Goal: Contribute content: Add original content to the website for others to see

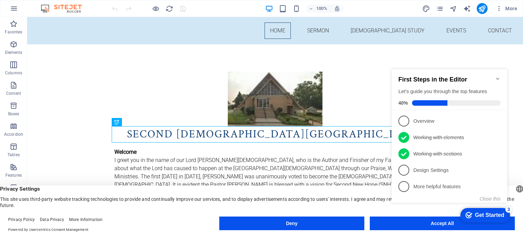
click div "checkmark Get Started 3 First Steps in the Editor Let's guide you through the t…"
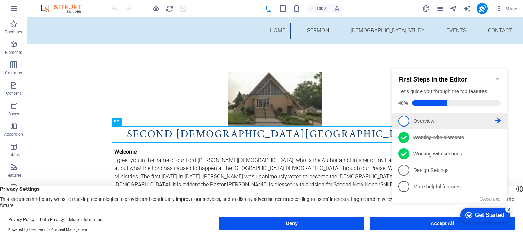
click at [402, 119] on span "1" at bounding box center [404, 121] width 11 height 11
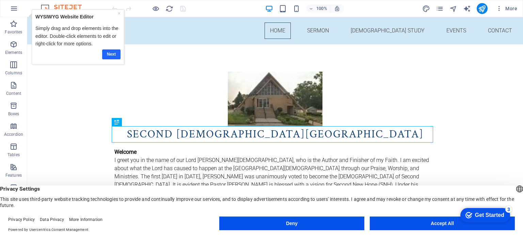
click at [111, 51] on link "Next" at bounding box center [111, 54] width 18 height 10
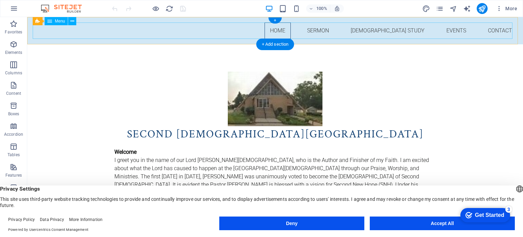
click at [352, 30] on nav "Home Sermon [DEMOGRAPHIC_DATA] Study Events Contact" at bounding box center [275, 30] width 485 height 16
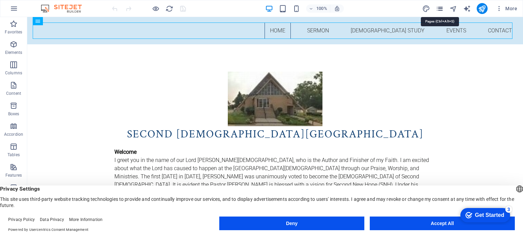
click at [440, 9] on icon "pages" at bounding box center [440, 9] width 8 height 8
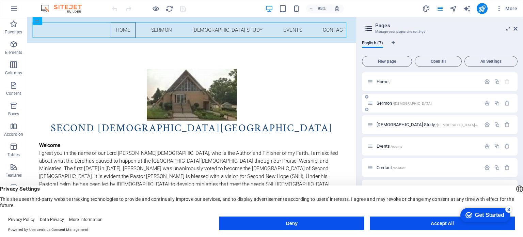
click at [412, 104] on p "Sermon /[DEMOGRAPHIC_DATA]" at bounding box center [428, 103] width 102 height 4
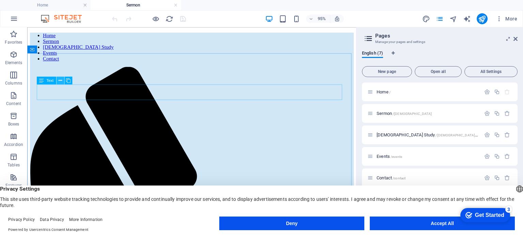
click at [61, 80] on icon at bounding box center [60, 80] width 3 height 7
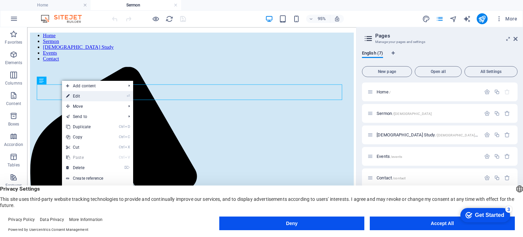
click at [77, 97] on link "⏎ Edit" at bounding box center [85, 96] width 46 height 10
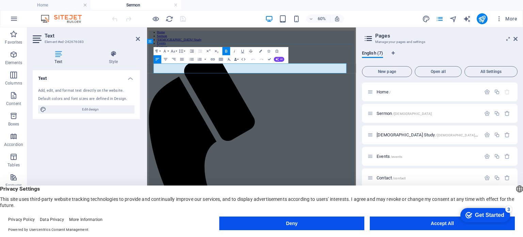
click at [165, 72] on div "YouTube" at bounding box center [162, 70] width 17 height 5
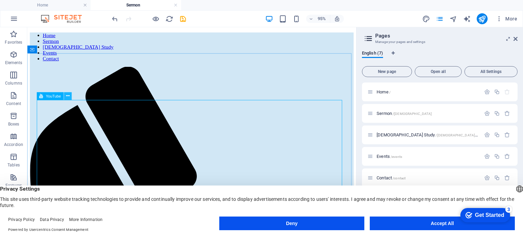
click at [68, 96] on icon at bounding box center [67, 95] width 3 height 7
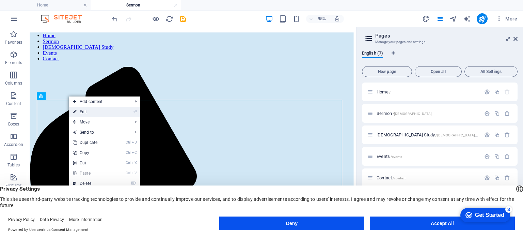
click at [86, 112] on link "⏎ Edit" at bounding box center [92, 112] width 46 height 10
select select "ar16_9"
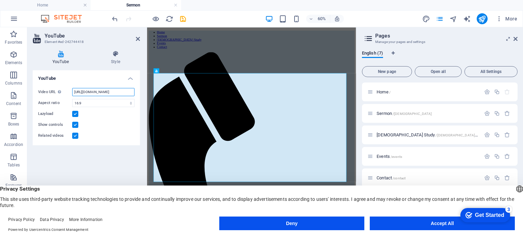
click at [112, 93] on input "[URL][DOMAIN_NAME]" at bounding box center [103, 92] width 62 height 8
paste input "[DOMAIN_NAME][URL]"
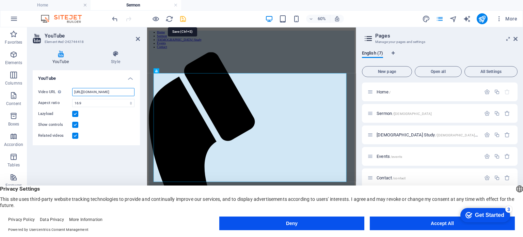
type input "[URL][DOMAIN_NAME]"
click at [182, 19] on icon "save" at bounding box center [183, 19] width 8 height 8
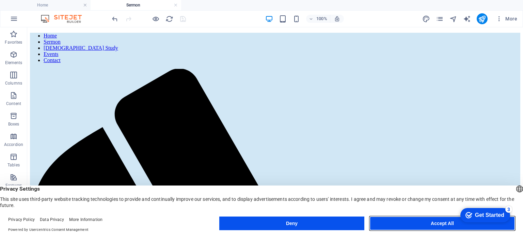
click at [437, 222] on button "Accept All" at bounding box center [442, 223] width 145 height 14
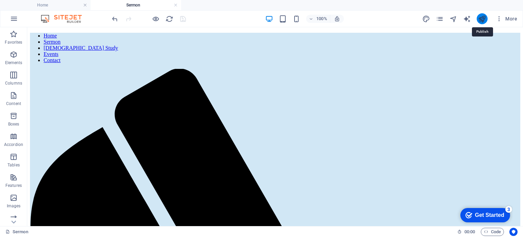
click at [481, 15] on icon "publish" at bounding box center [482, 19] width 8 height 8
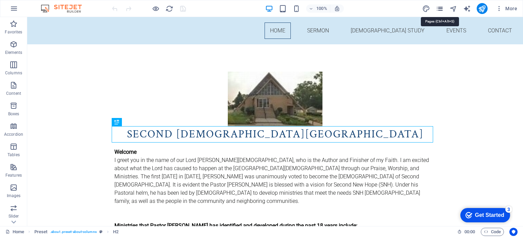
click at [443, 8] on icon "pages" at bounding box center [440, 9] width 8 height 8
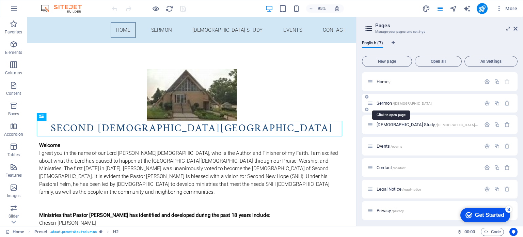
click at [394, 103] on span "/[DEMOGRAPHIC_DATA]" at bounding box center [413, 104] width 40 height 4
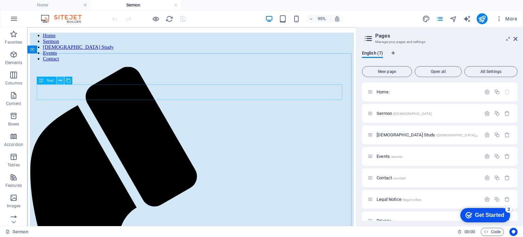
click at [61, 80] on icon at bounding box center [60, 80] width 3 height 7
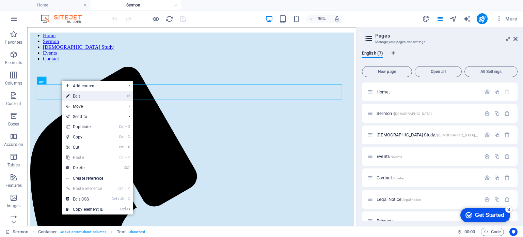
click at [74, 96] on link "⏎ Edit" at bounding box center [85, 96] width 46 height 10
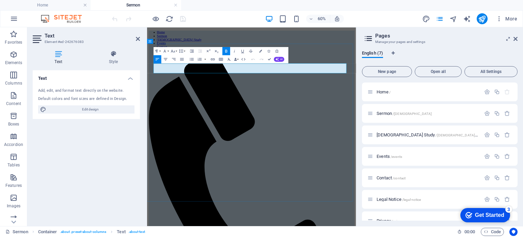
click at [481, 16] on icon "publish" at bounding box center [482, 19] width 8 height 8
